Goal: Task Accomplishment & Management: Manage account settings

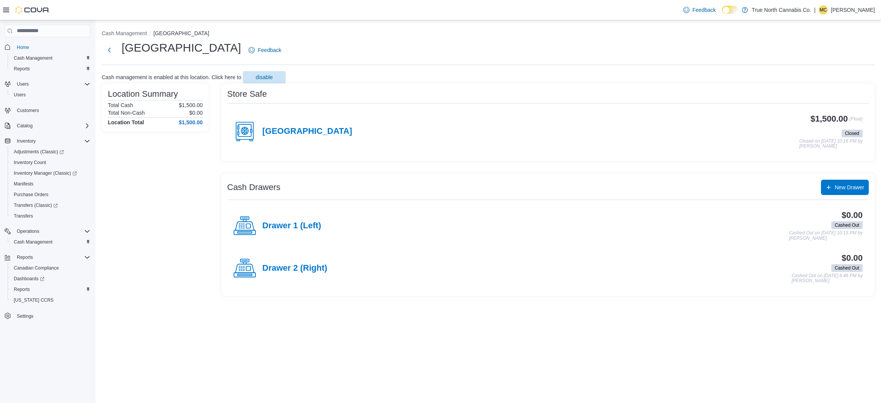
click at [431, 13] on p "Meghan Creelman" at bounding box center [853, 9] width 44 height 9
click at [431, 74] on span "Sign Out" at bounding box center [825, 76] width 21 height 8
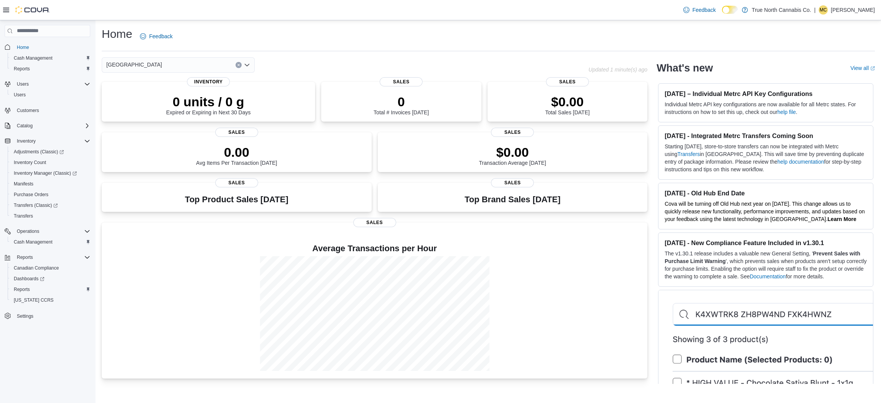
click at [869, 10] on p "[PERSON_NAME]" at bounding box center [853, 9] width 44 height 9
click at [828, 77] on span "Sign Out" at bounding box center [825, 76] width 21 height 8
